Goal: Task Accomplishment & Management: Use online tool/utility

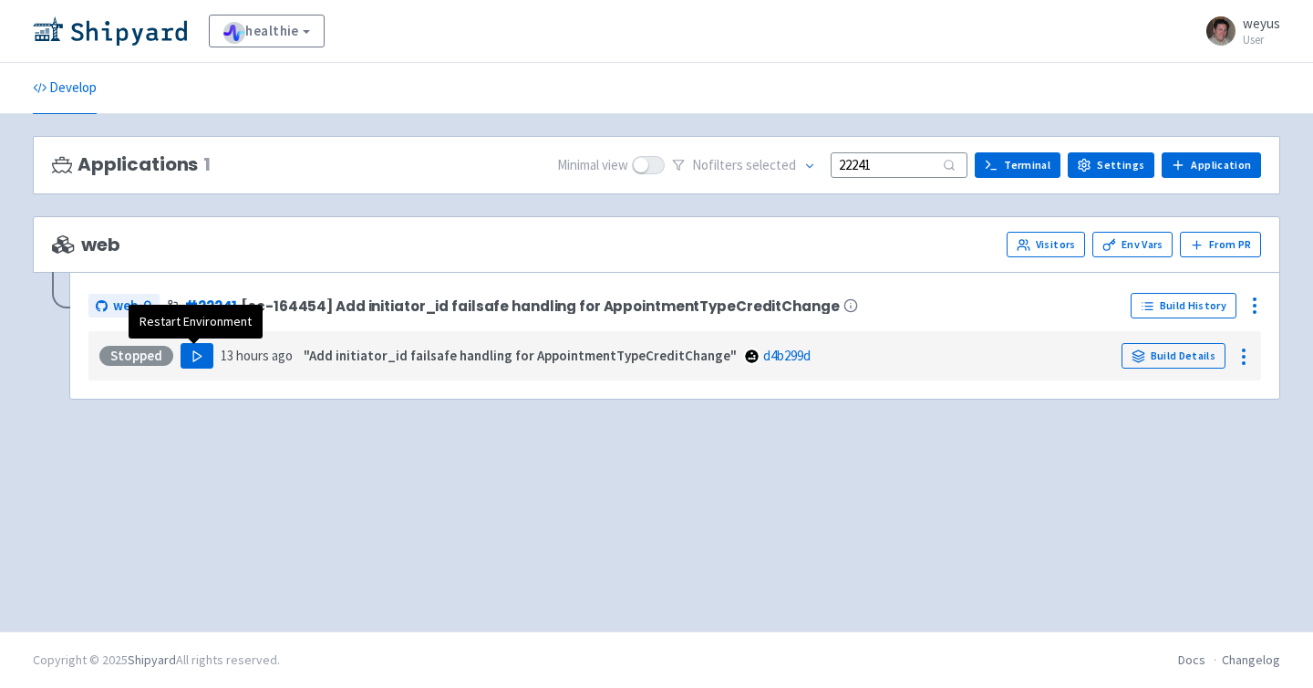
click at [194, 364] on button "Play" at bounding box center [197, 356] width 33 height 26
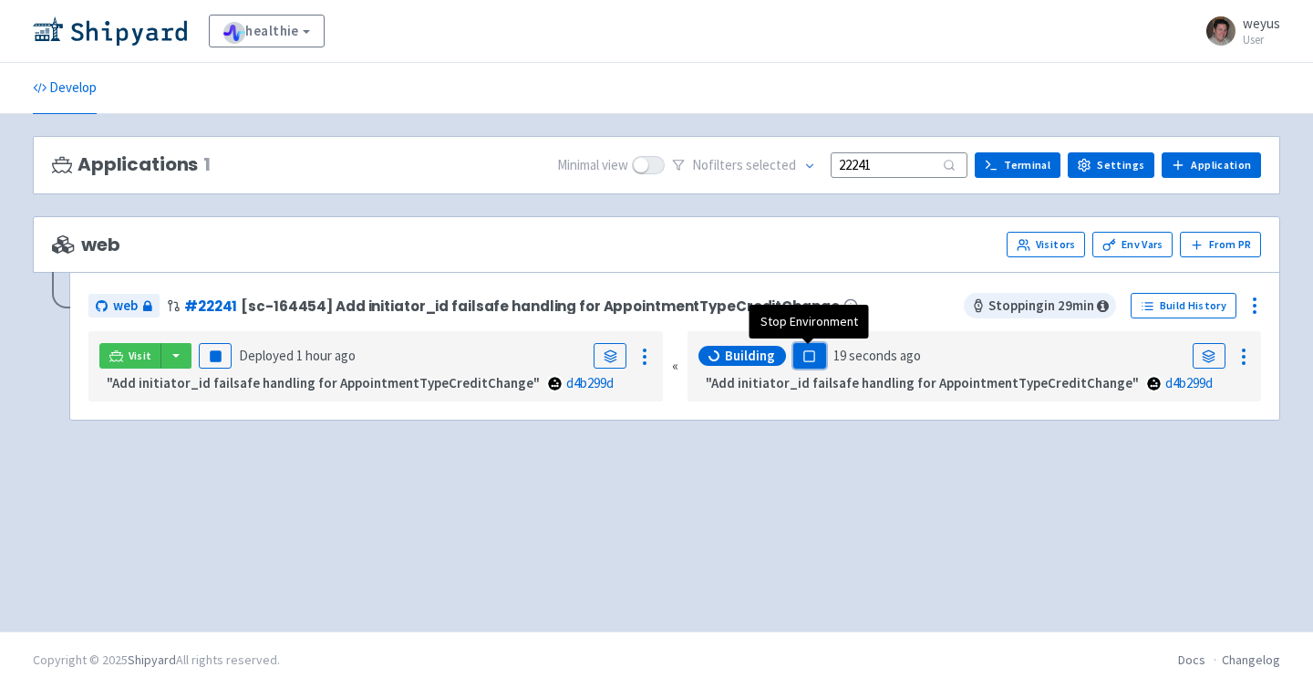
click at [807, 356] on rect "button" at bounding box center [809, 356] width 10 height 10
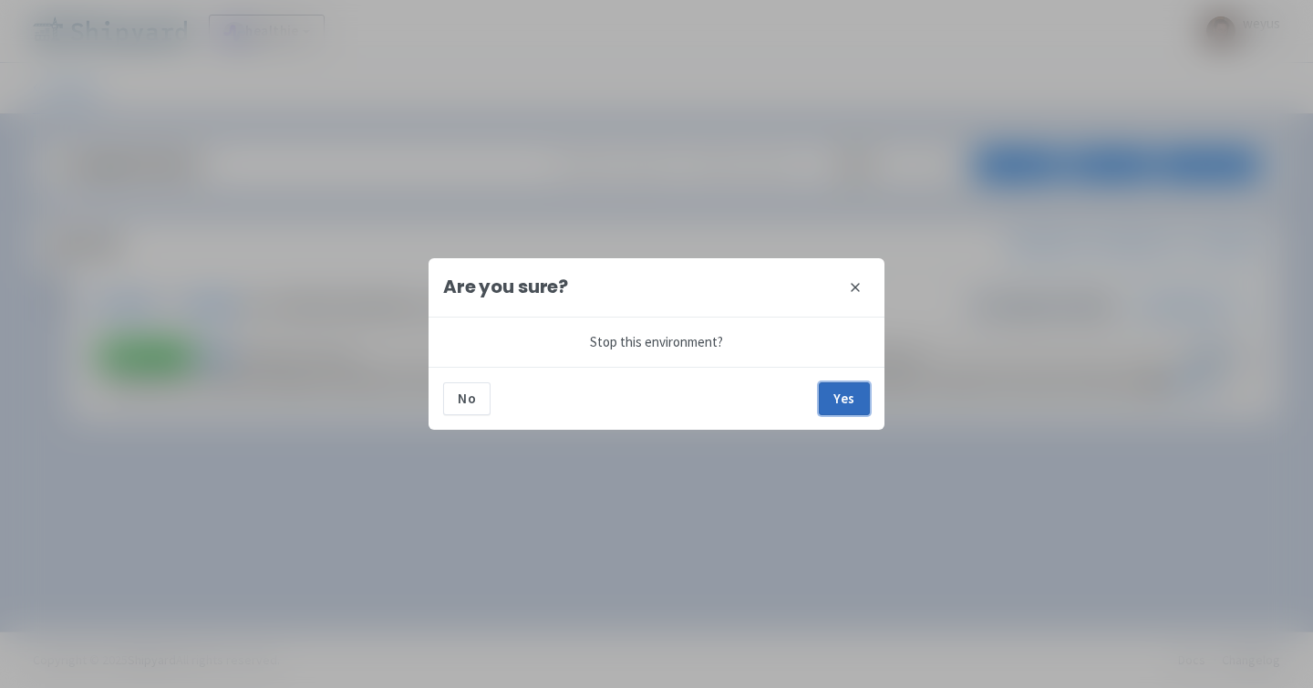
click at [851, 402] on button "Yes" at bounding box center [844, 398] width 51 height 33
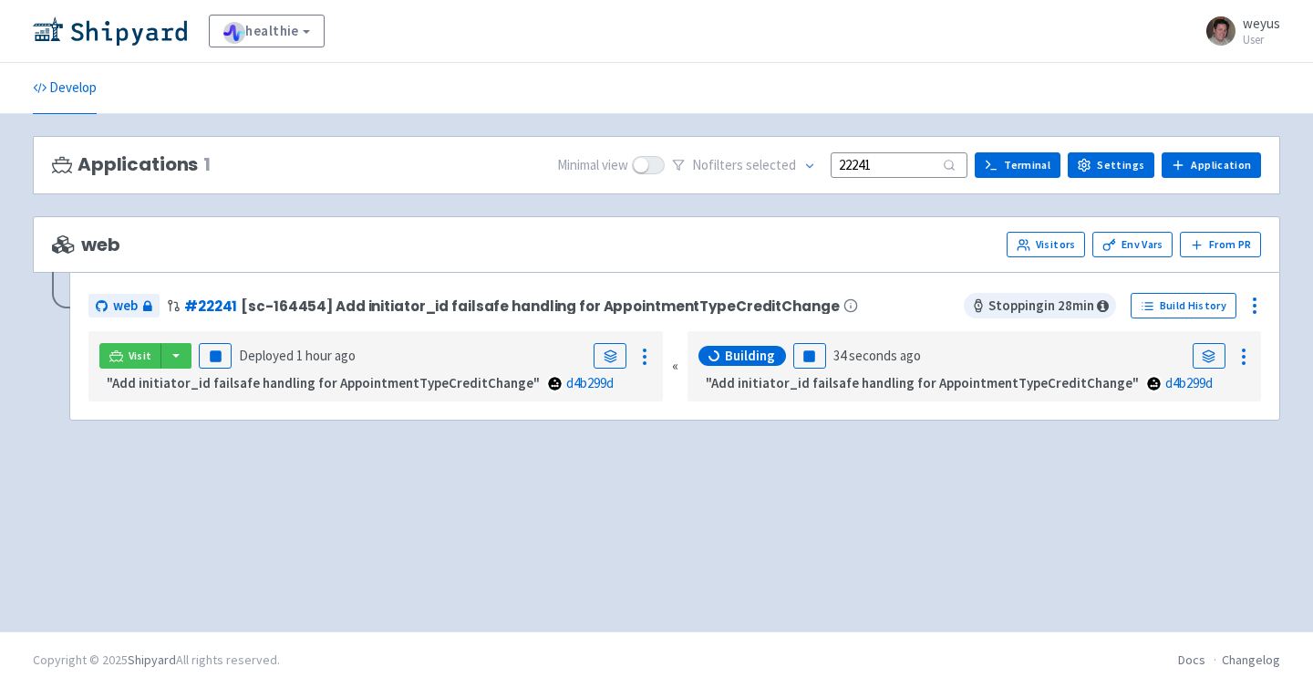
click at [927, 29] on div "healthie View Organizations weyus User Profile Sign out" at bounding box center [657, 31] width 1248 height 33
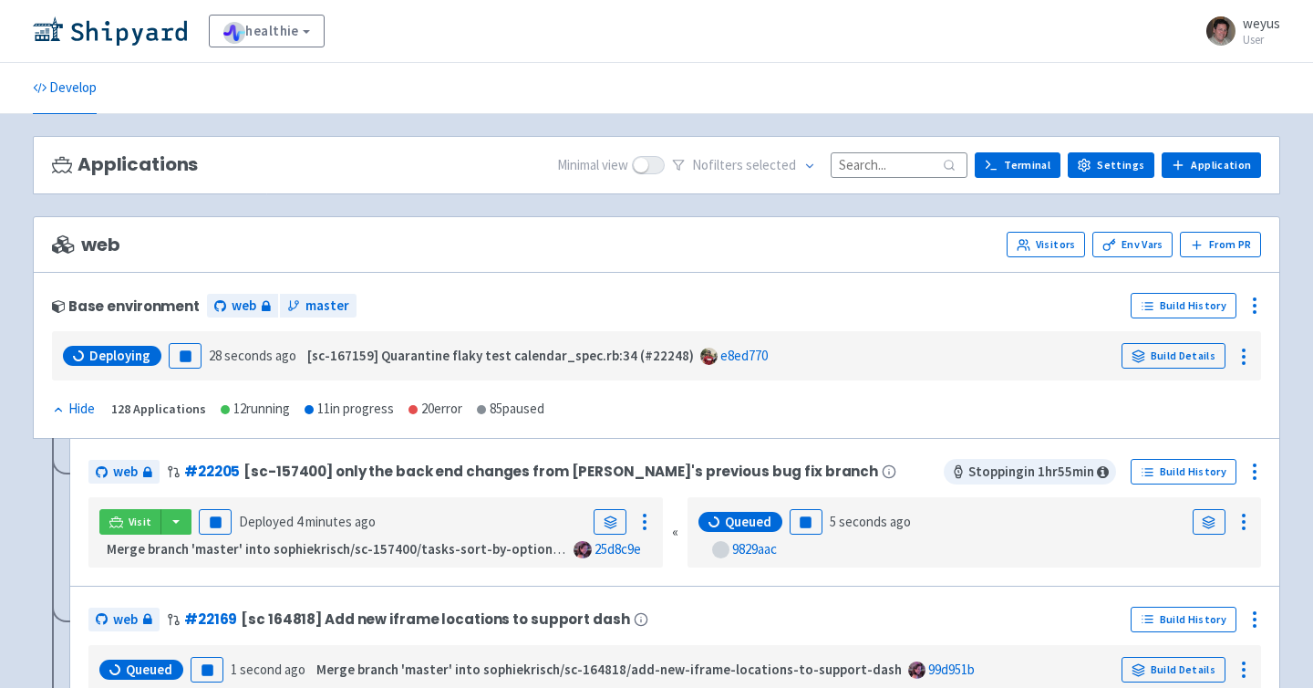
click at [863, 161] on input at bounding box center [899, 164] width 137 height 25
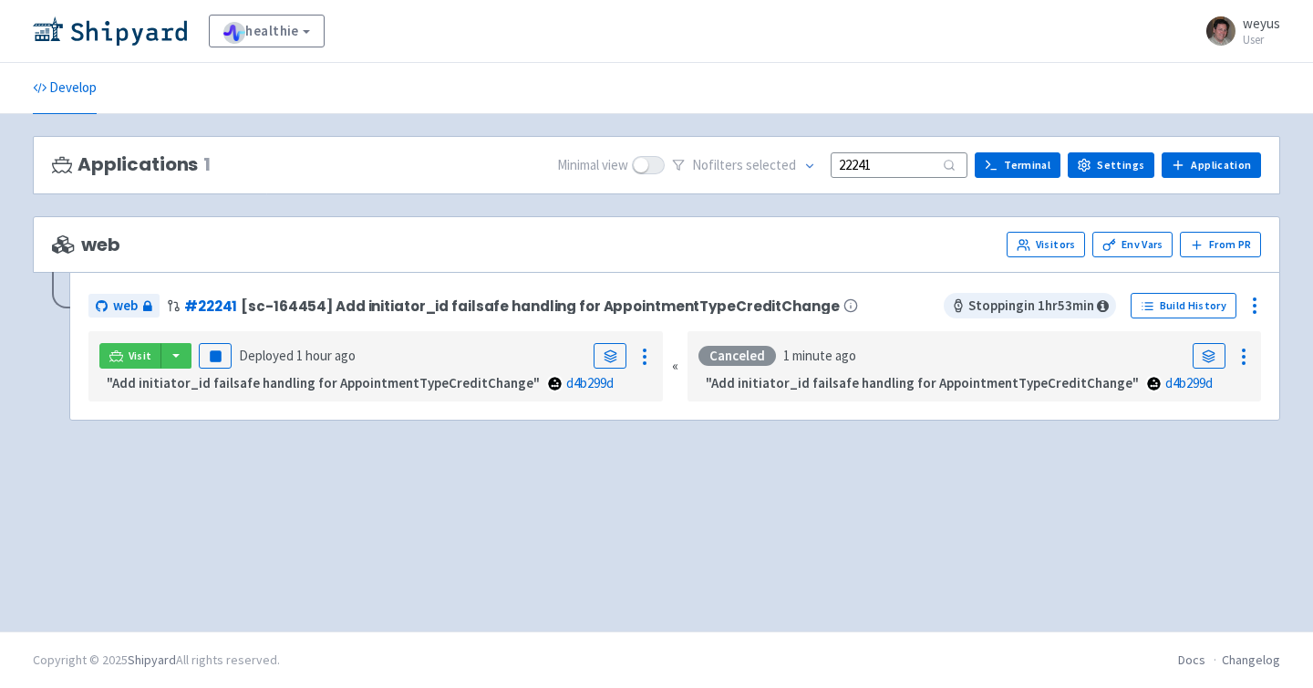
type input "22241"
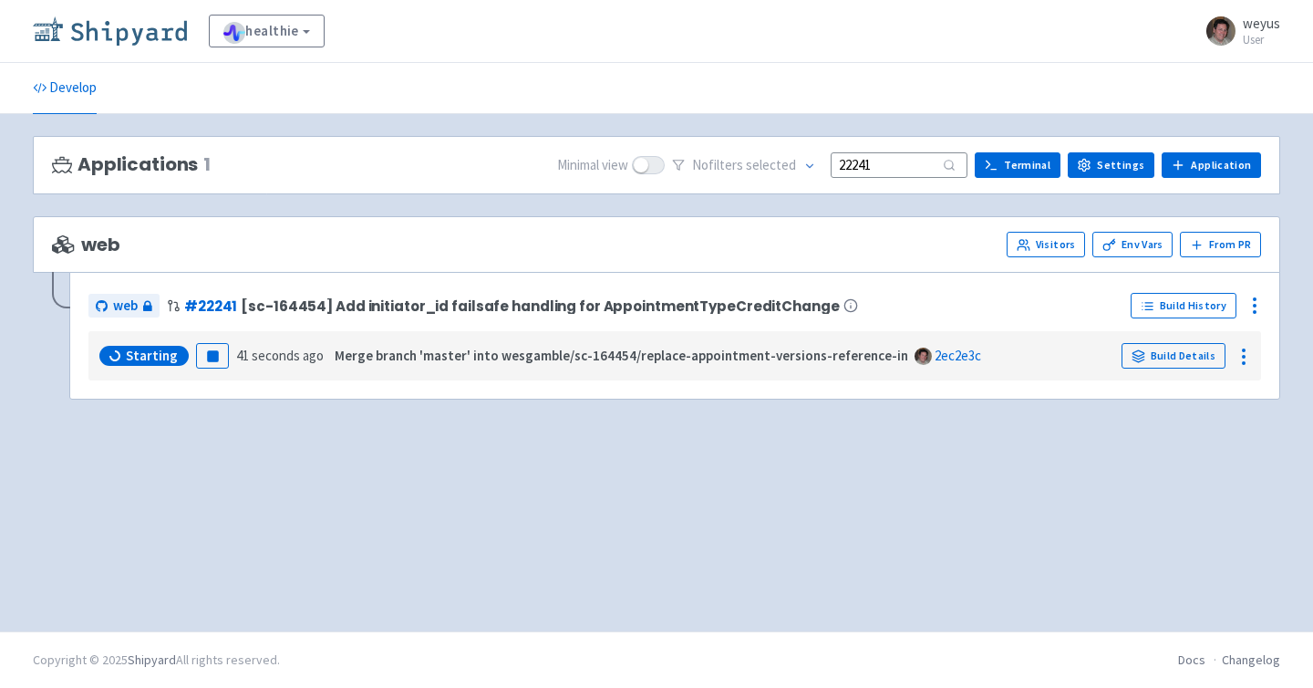
click at [156, 31] on img at bounding box center [110, 30] width 154 height 29
